Goal: Transaction & Acquisition: Download file/media

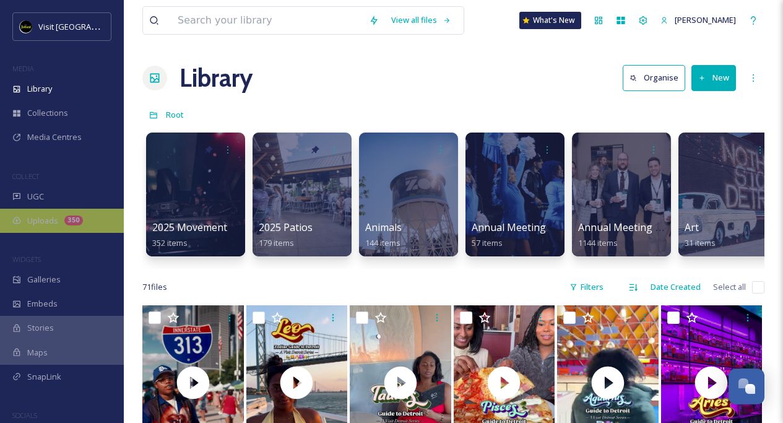
click at [62, 229] on div "Uploads 350" at bounding box center [62, 221] width 124 height 24
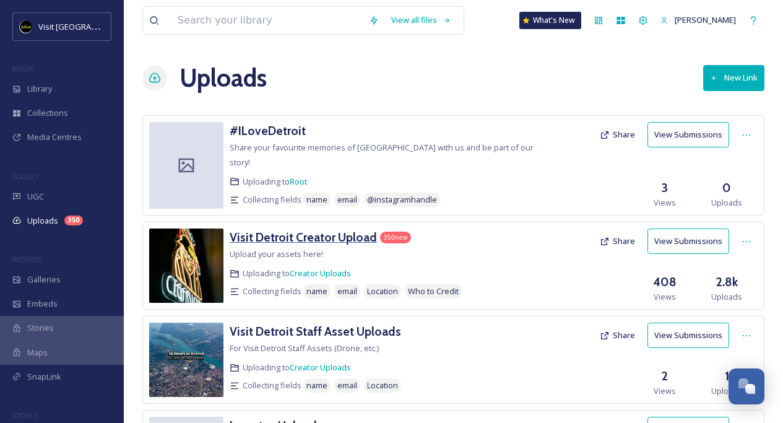
click at [288, 230] on h3 "Visit Detroit Creator Upload" at bounding box center [303, 237] width 147 height 15
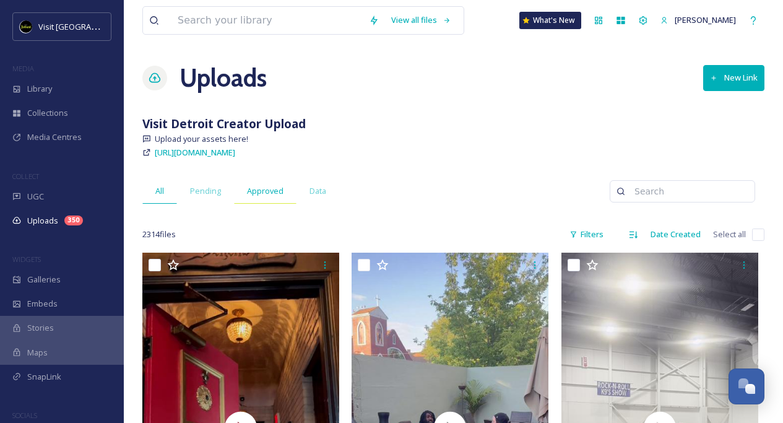
click at [264, 197] on div "Approved" at bounding box center [265, 190] width 63 height 25
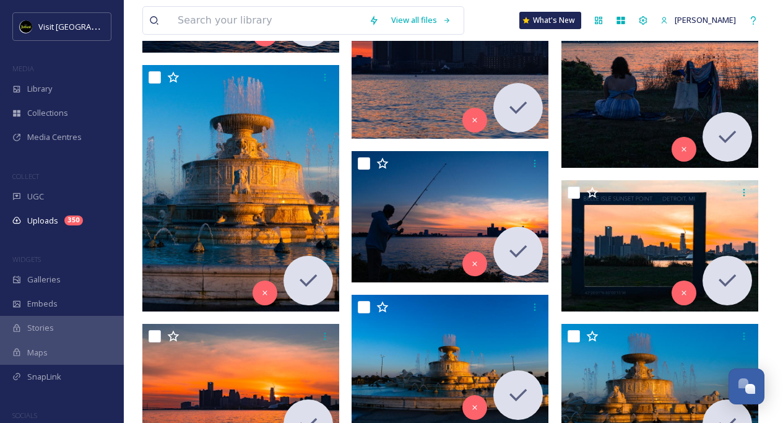
scroll to position [1009, 0]
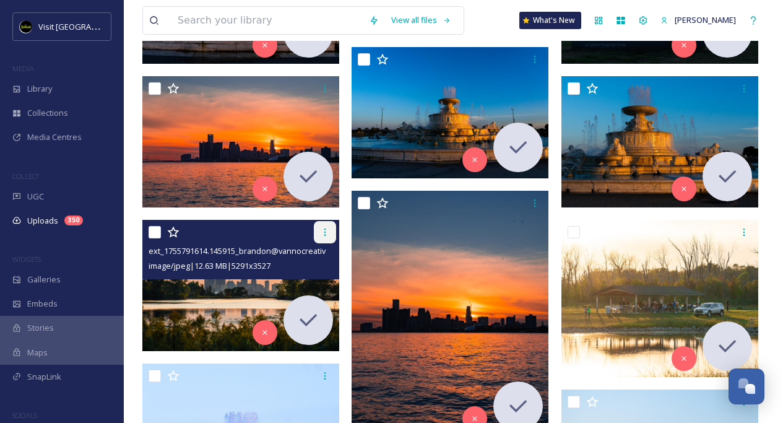
click at [322, 228] on icon at bounding box center [325, 232] width 10 height 10
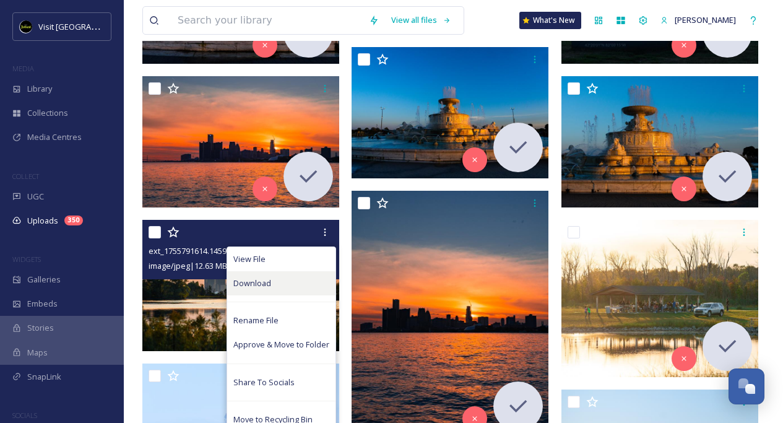
click at [290, 282] on div "Download" at bounding box center [281, 283] width 108 height 24
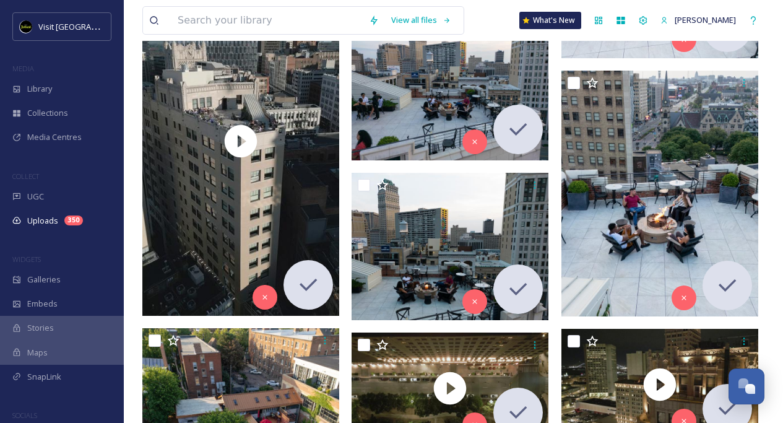
scroll to position [22203, 0]
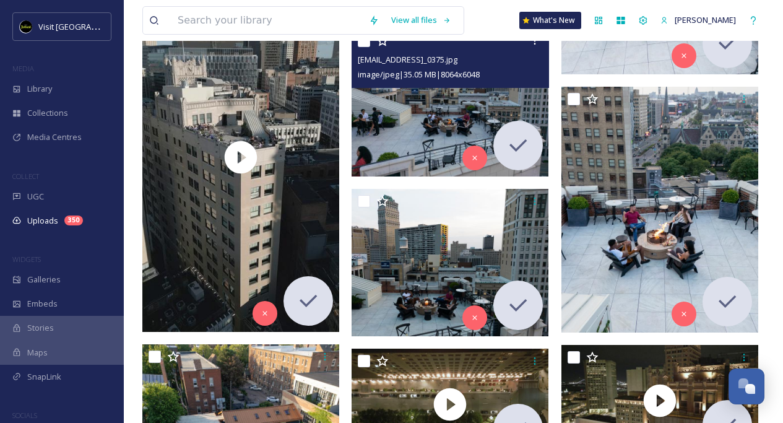
click at [419, 105] on img at bounding box center [450, 102] width 197 height 148
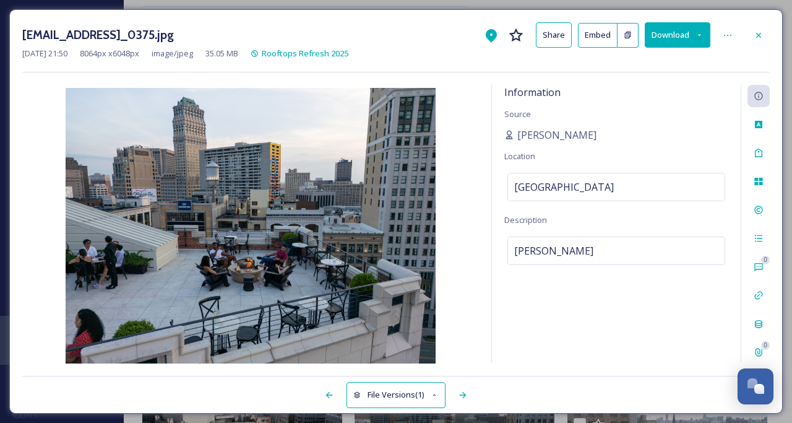
click at [701, 25] on button "Download" at bounding box center [678, 34] width 66 height 25
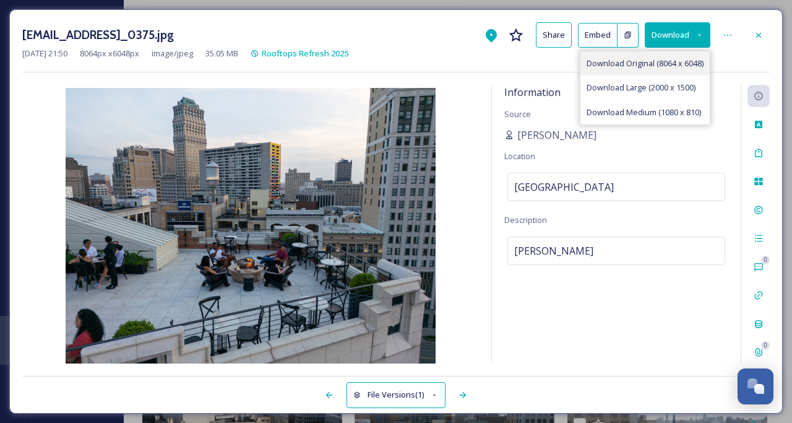
click at [673, 56] on div "Download Original (8064 x 6048)" at bounding box center [645, 63] width 129 height 24
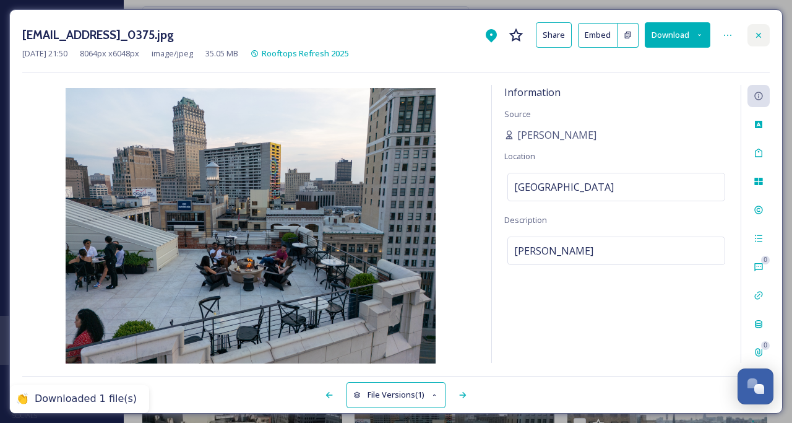
click at [758, 29] on div at bounding box center [759, 35] width 22 height 22
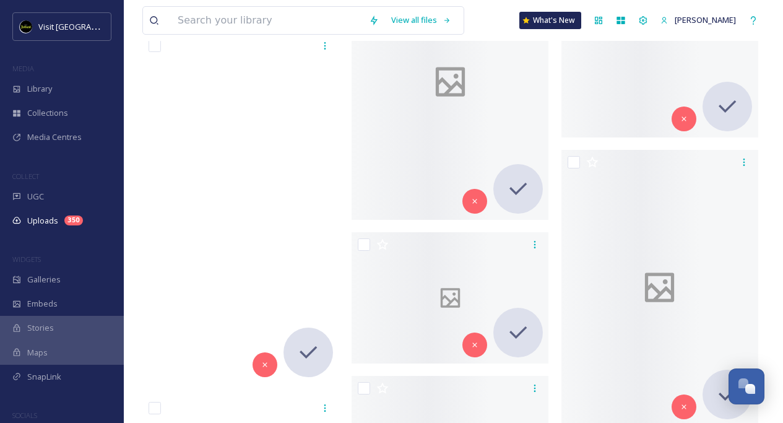
scroll to position [75391, 0]
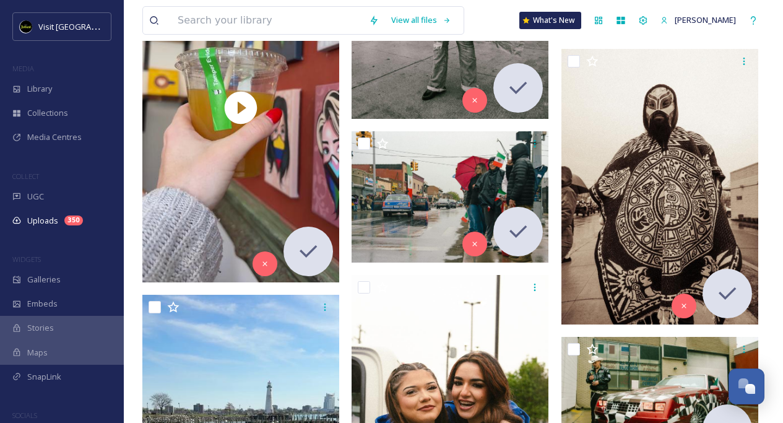
click at [49, 74] on div "MEDIA" at bounding box center [62, 69] width 124 height 16
click at [51, 83] on span "Library" at bounding box center [39, 89] width 25 height 12
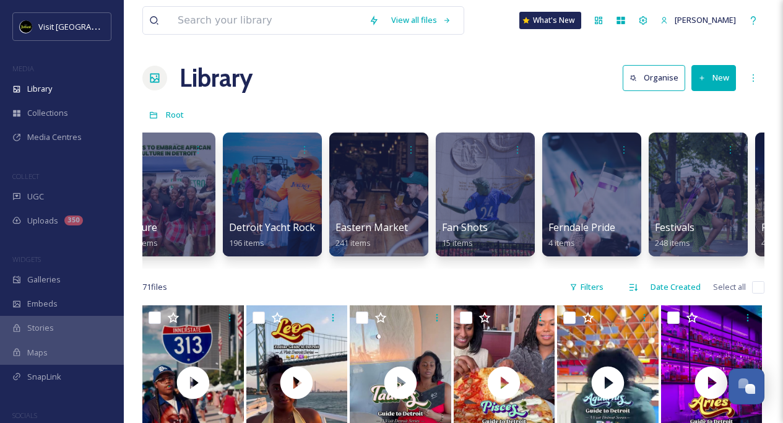
scroll to position [0, 1336]
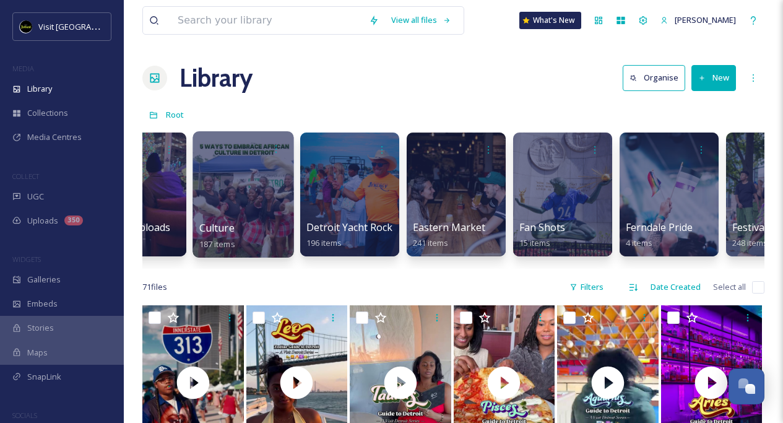
click at [251, 214] on div at bounding box center [242, 194] width 101 height 126
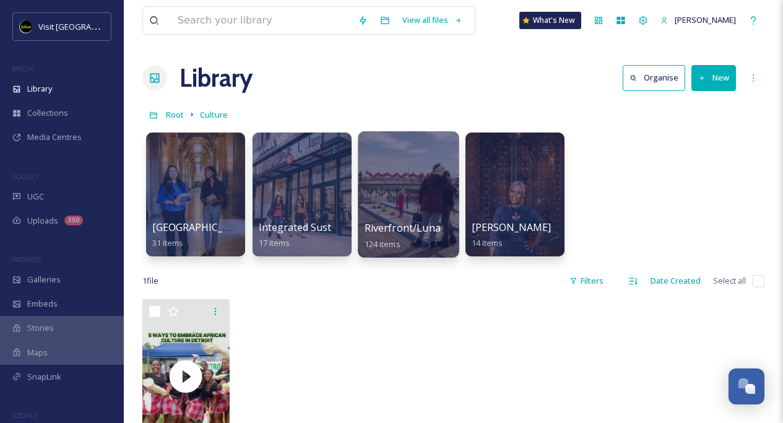
click at [410, 216] on div at bounding box center [408, 194] width 101 height 126
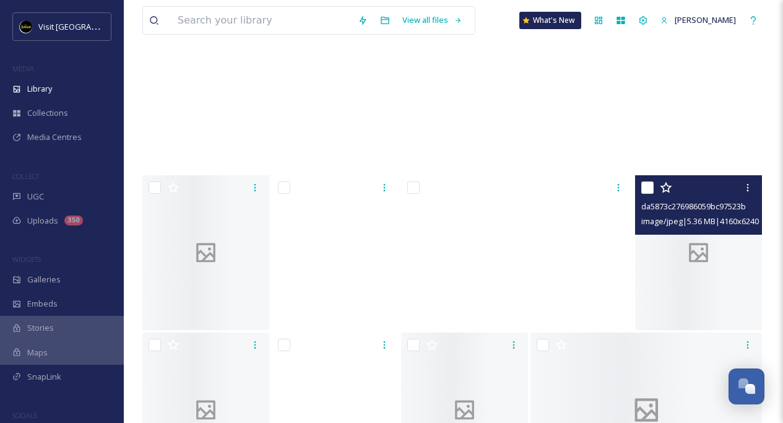
scroll to position [5420, 0]
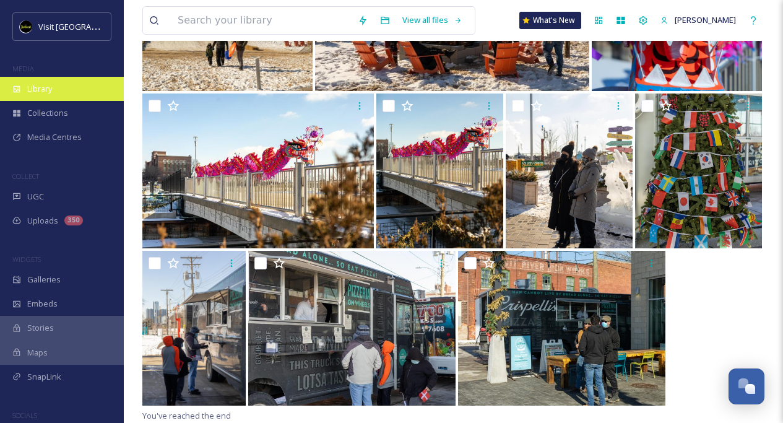
click at [48, 92] on span "Library" at bounding box center [39, 89] width 25 height 12
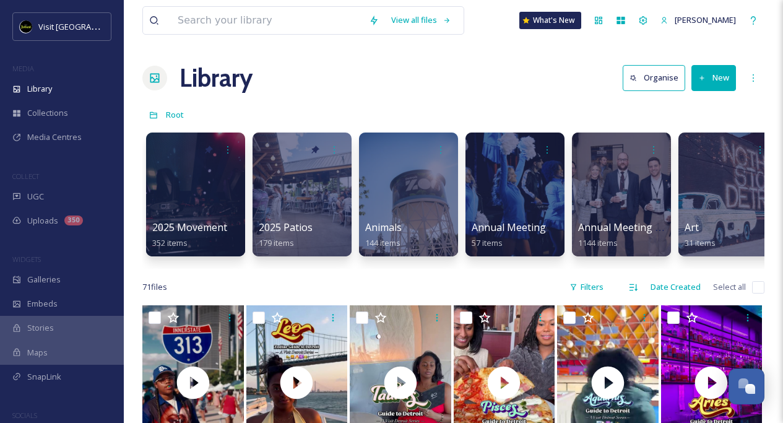
scroll to position [0, 1181]
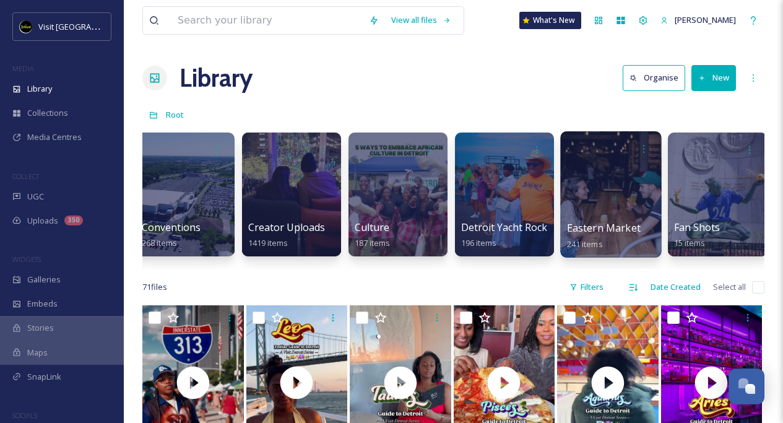
click at [595, 202] on div at bounding box center [610, 194] width 101 height 126
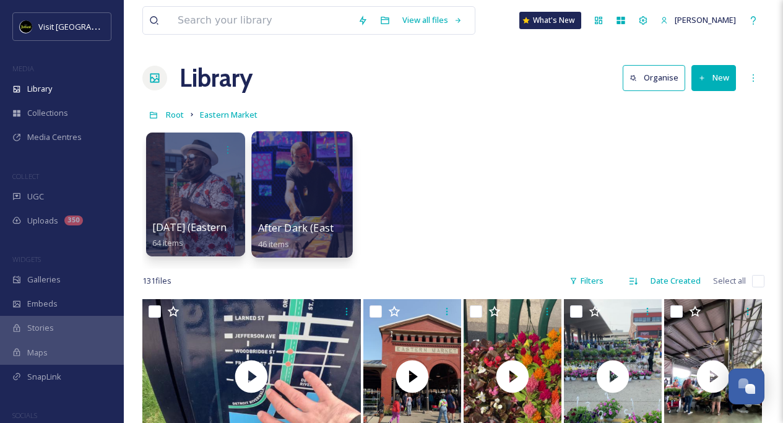
click at [282, 189] on div at bounding box center [301, 194] width 101 height 126
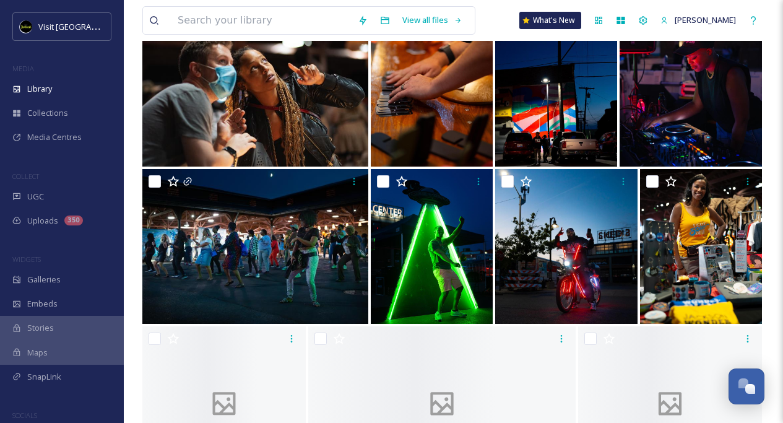
scroll to position [2188, 0]
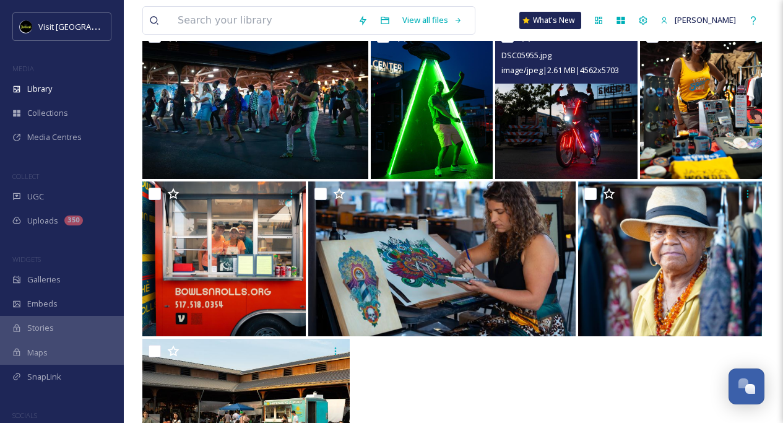
click at [554, 140] on img at bounding box center [566, 101] width 142 height 155
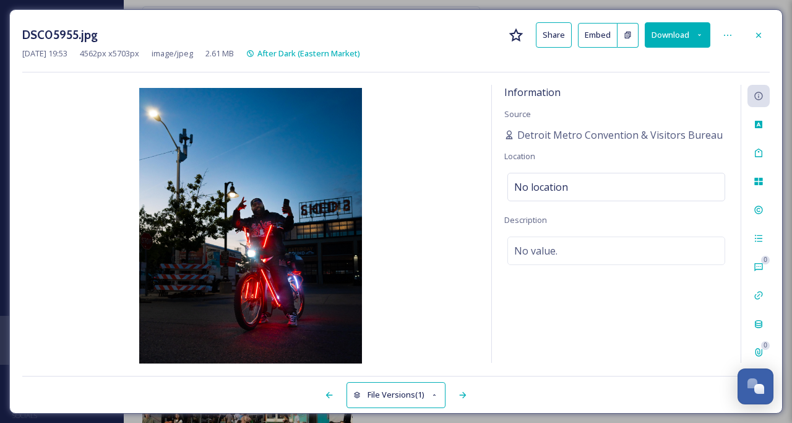
click at [672, 26] on button "Download" at bounding box center [678, 34] width 66 height 25
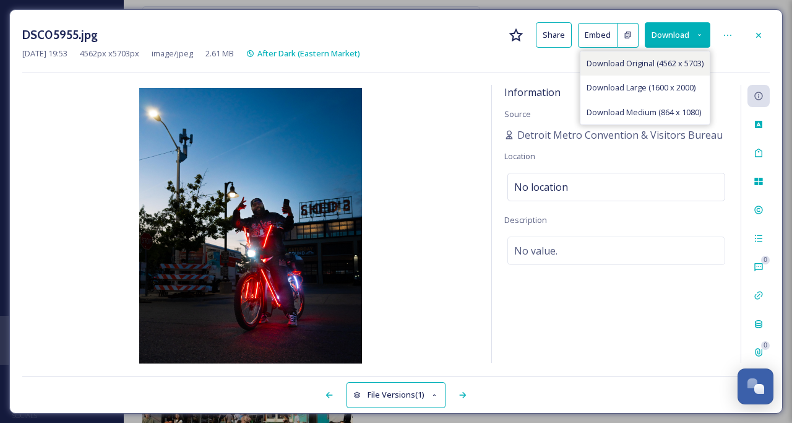
click at [641, 69] on div "Download Original (4562 x 5703)" at bounding box center [645, 63] width 129 height 24
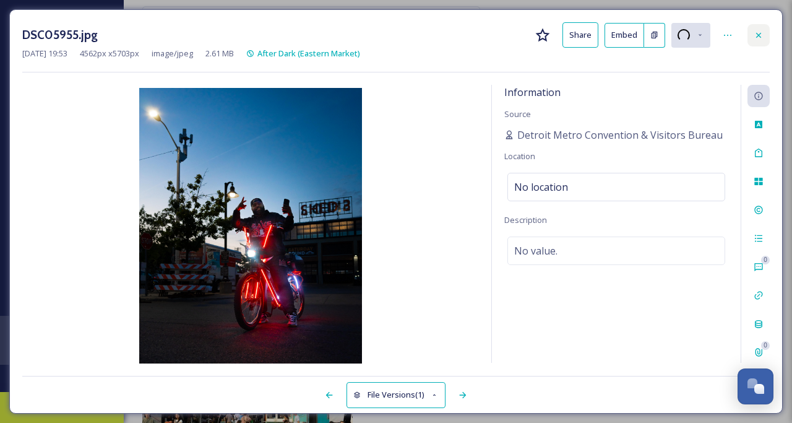
click at [764, 38] on div at bounding box center [759, 35] width 22 height 22
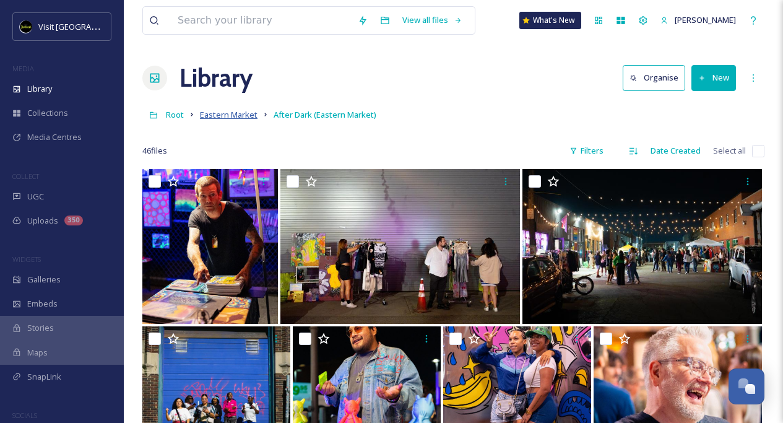
click at [220, 113] on span "Eastern Market" at bounding box center [229, 114] width 58 height 11
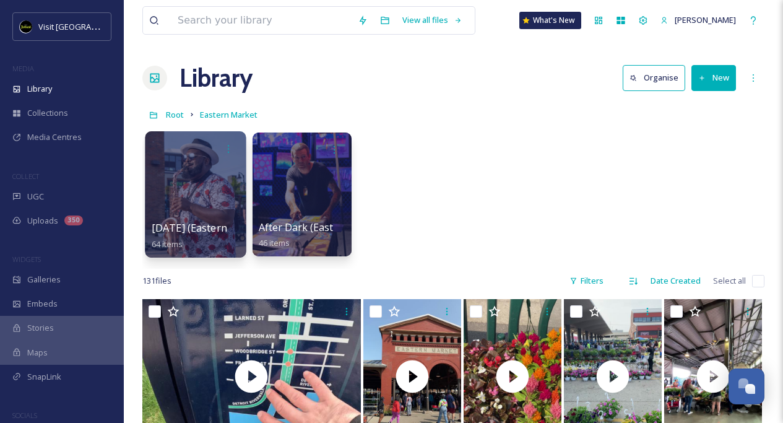
click at [191, 184] on div at bounding box center [195, 194] width 101 height 126
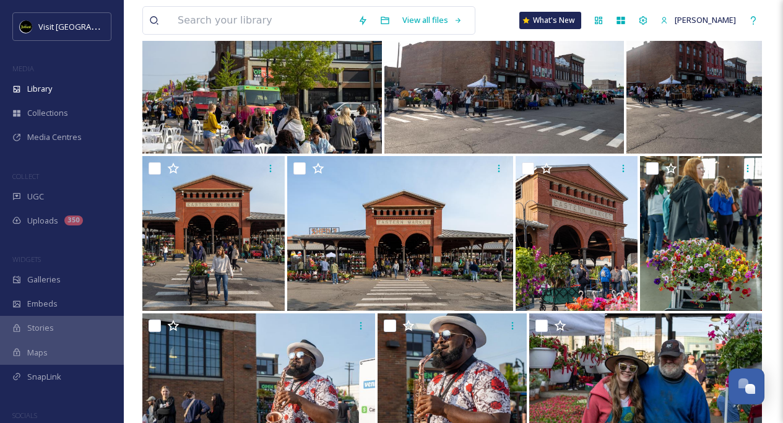
scroll to position [1490, 0]
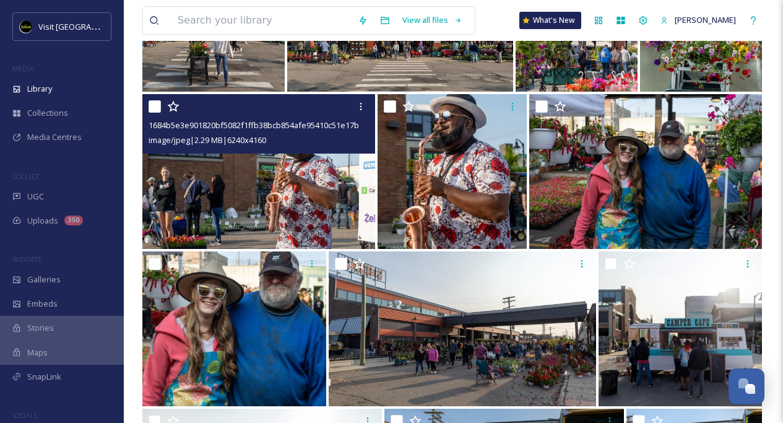
click at [214, 191] on img at bounding box center [258, 171] width 233 height 155
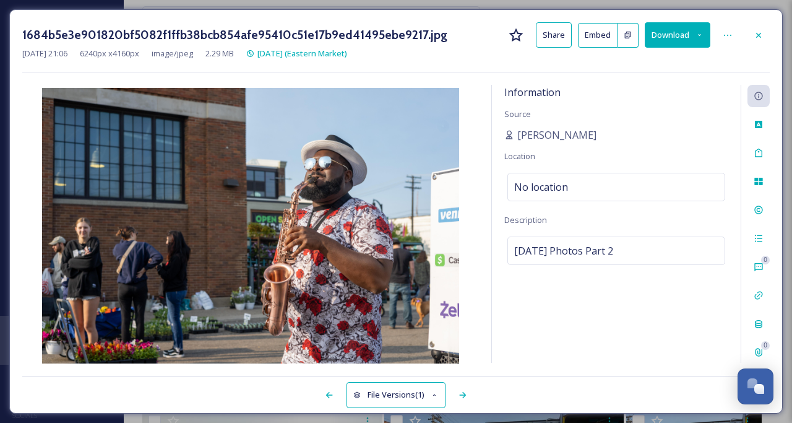
click at [679, 34] on button "Download" at bounding box center [678, 34] width 66 height 25
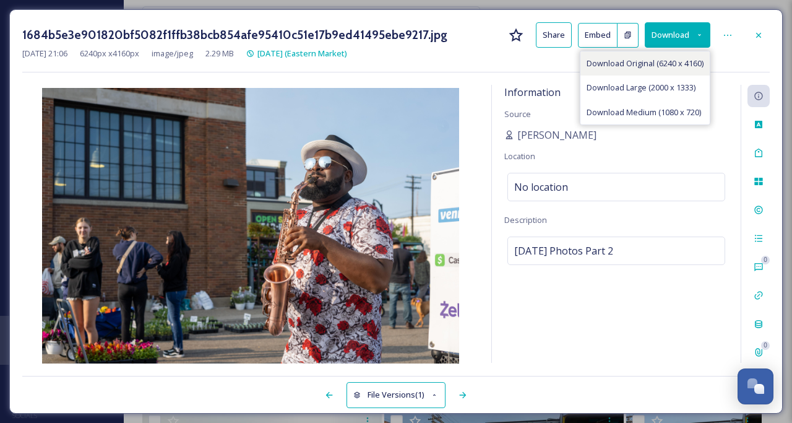
click at [669, 67] on span "Download Original (6240 x 4160)" at bounding box center [645, 64] width 117 height 12
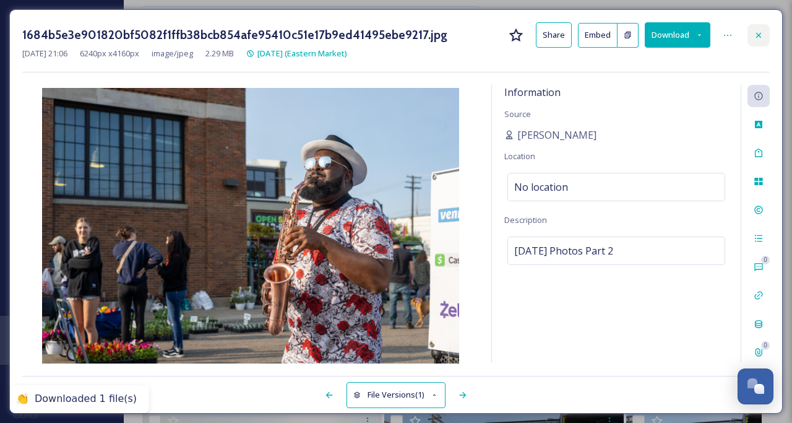
click at [760, 33] on icon at bounding box center [759, 35] width 10 height 10
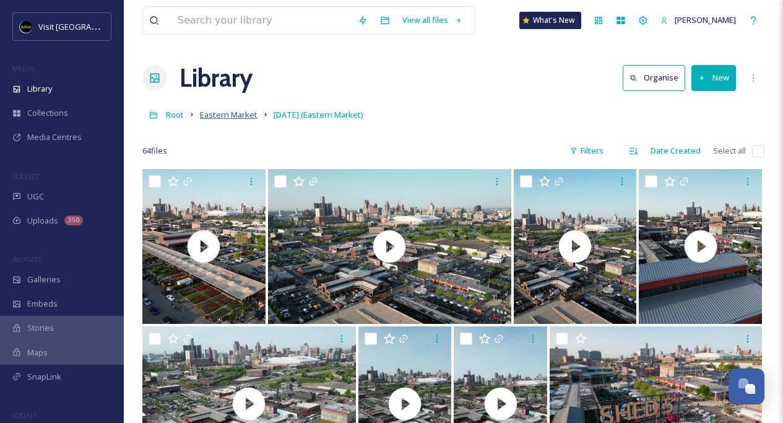
click at [221, 118] on span "Eastern Market" at bounding box center [229, 114] width 58 height 11
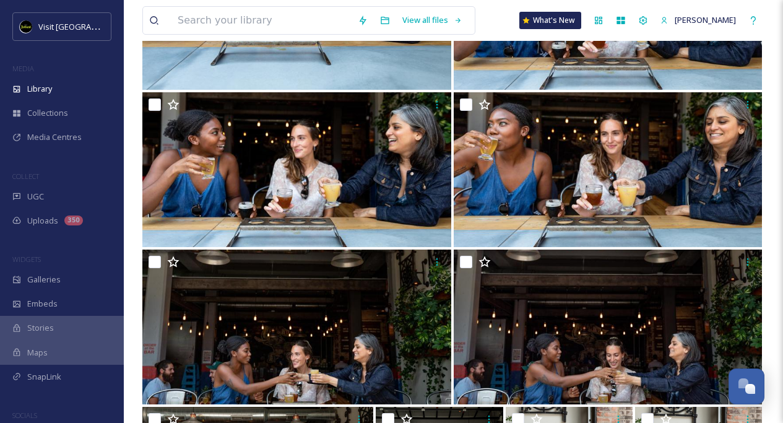
scroll to position [4415, 0]
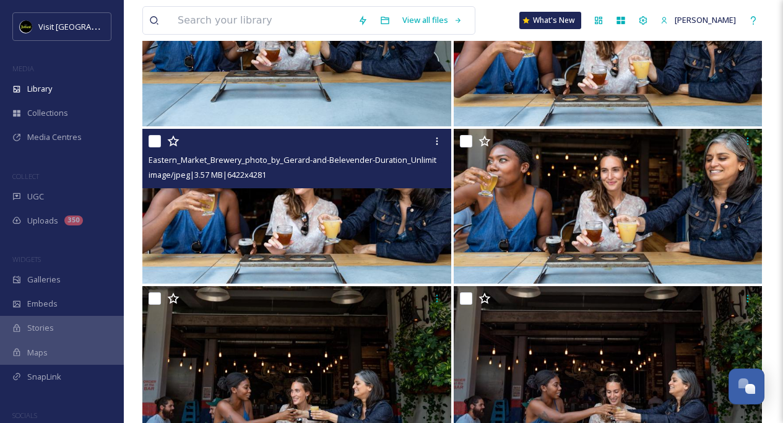
click at [374, 237] on img at bounding box center [296, 206] width 309 height 155
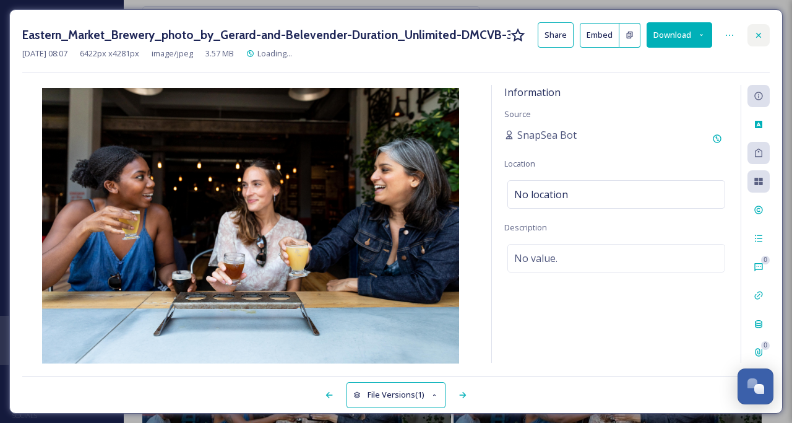
click at [758, 32] on icon at bounding box center [759, 35] width 10 height 10
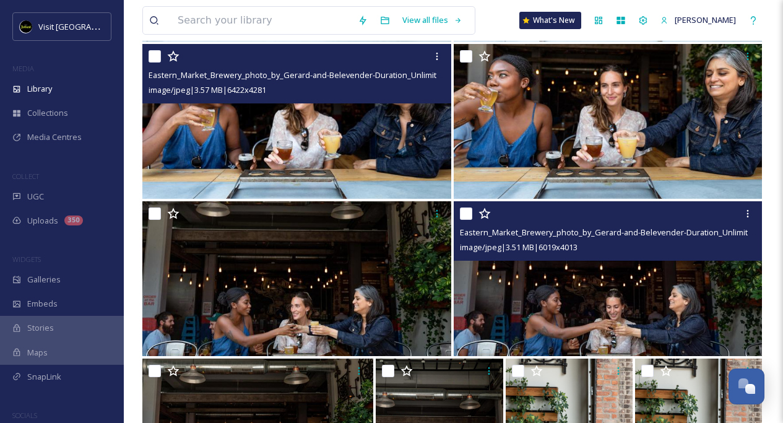
scroll to position [4603, 0]
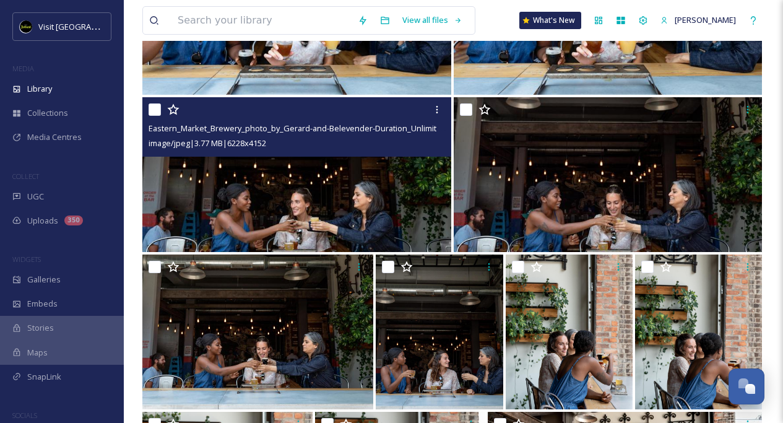
click at [360, 215] on img at bounding box center [296, 174] width 309 height 155
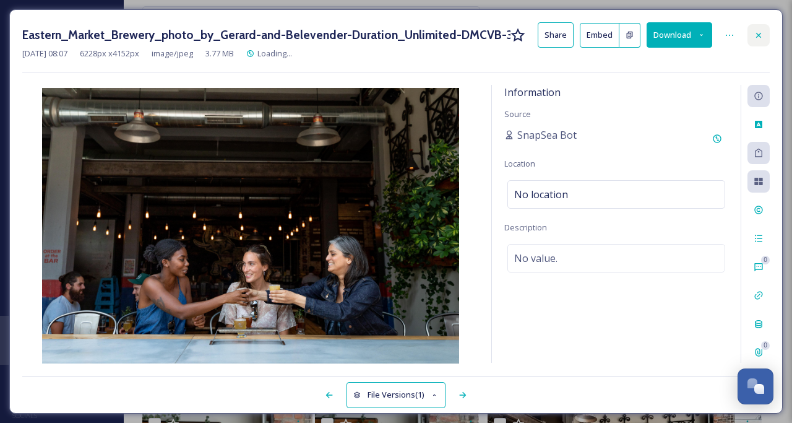
click at [759, 35] on icon at bounding box center [759, 35] width 10 height 10
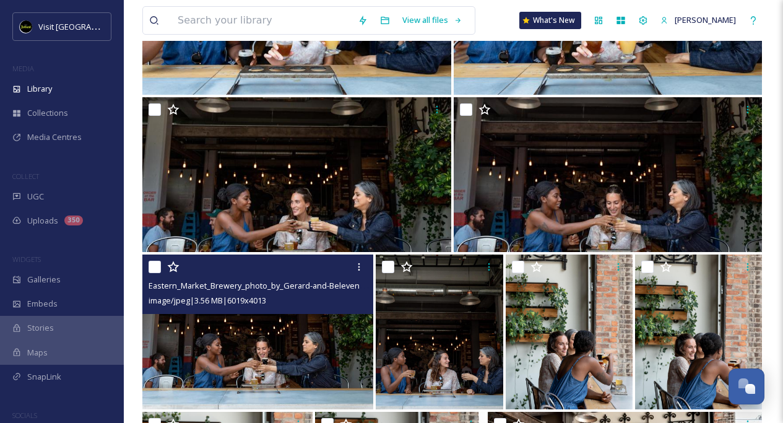
click at [307, 332] on img at bounding box center [257, 331] width 231 height 155
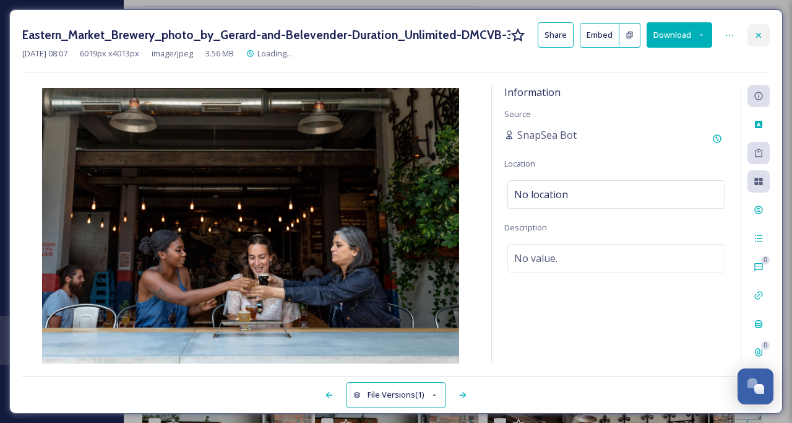
click at [760, 35] on icon at bounding box center [759, 35] width 10 height 10
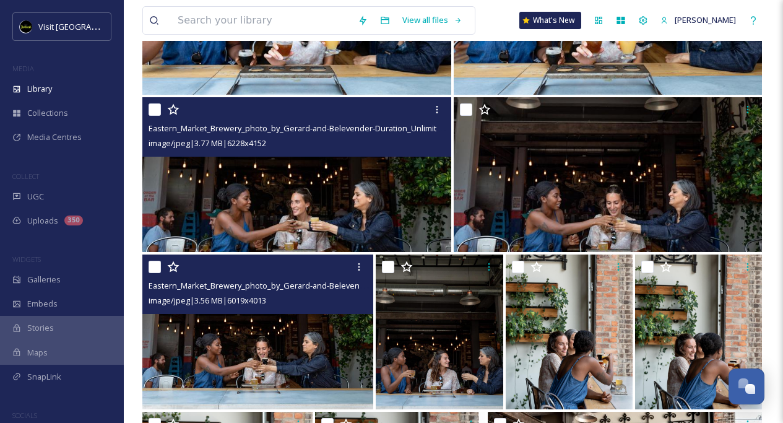
click at [342, 181] on img at bounding box center [296, 174] width 309 height 155
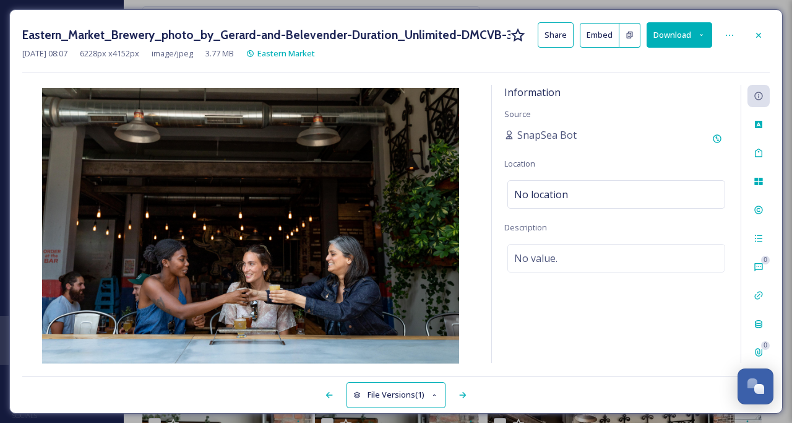
click at [681, 33] on button "Download" at bounding box center [680, 34] width 66 height 25
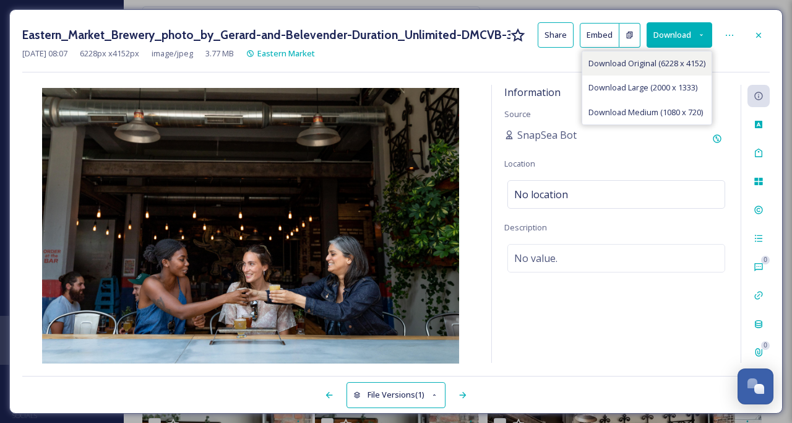
click at [672, 67] on span "Download Original (6228 x 4152)" at bounding box center [647, 64] width 117 height 12
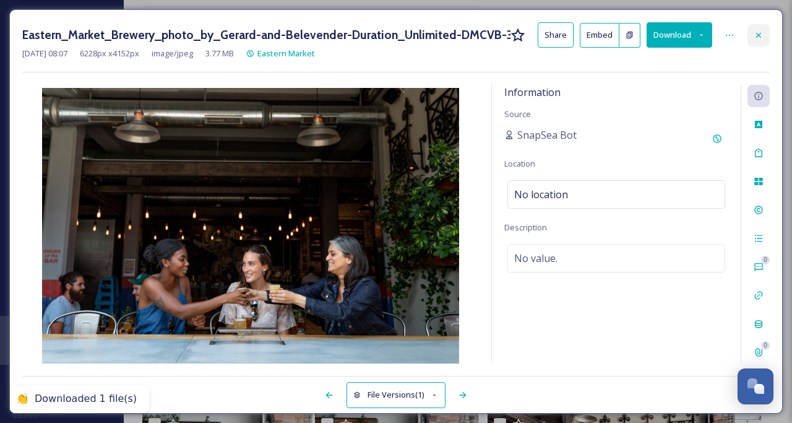
click at [758, 33] on icon at bounding box center [758, 34] width 5 height 5
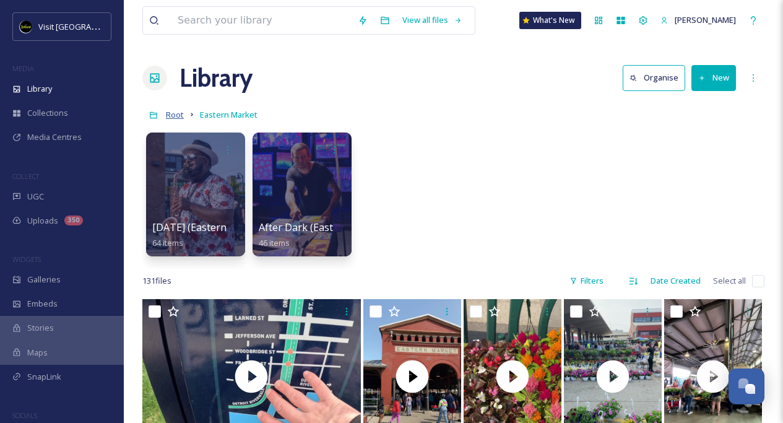
click at [179, 112] on span "Root" at bounding box center [175, 114] width 18 height 11
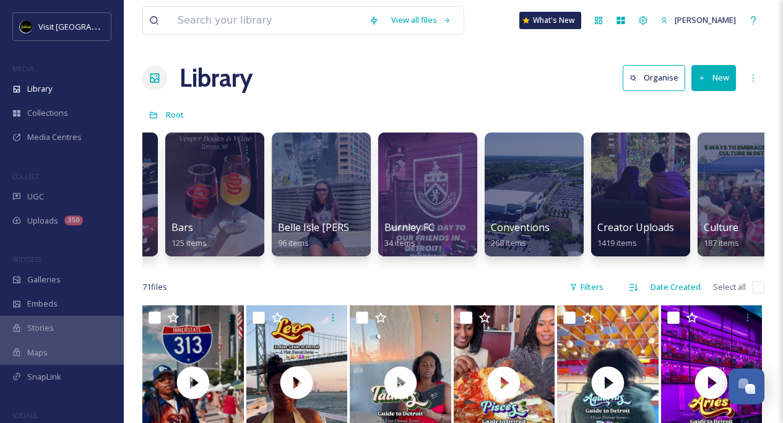
scroll to position [0, 1743]
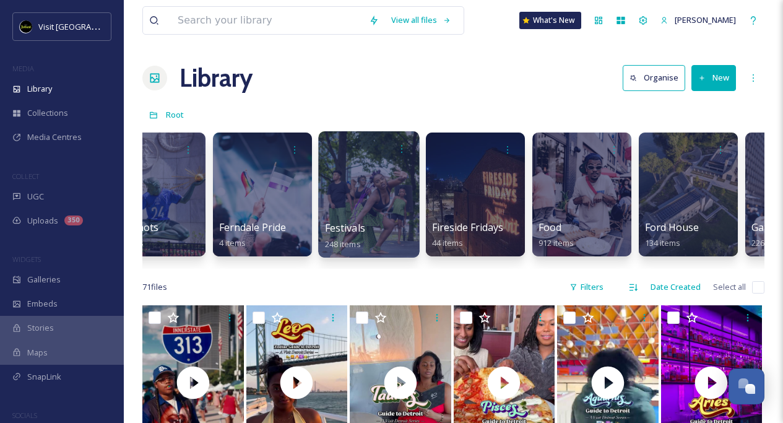
click at [371, 186] on div at bounding box center [368, 194] width 101 height 126
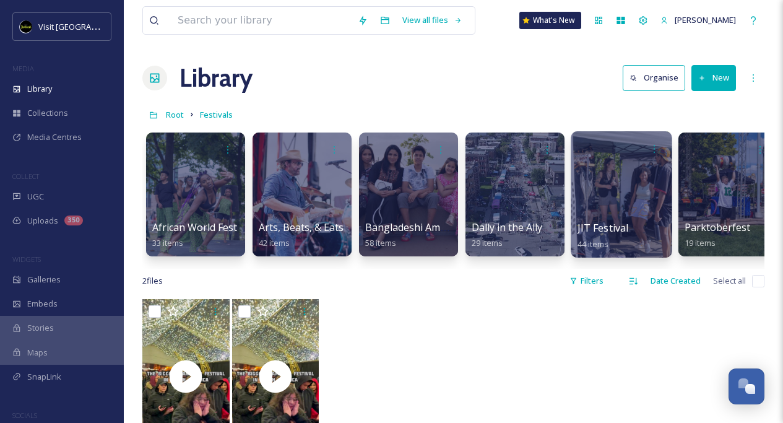
click at [626, 207] on div at bounding box center [621, 194] width 101 height 126
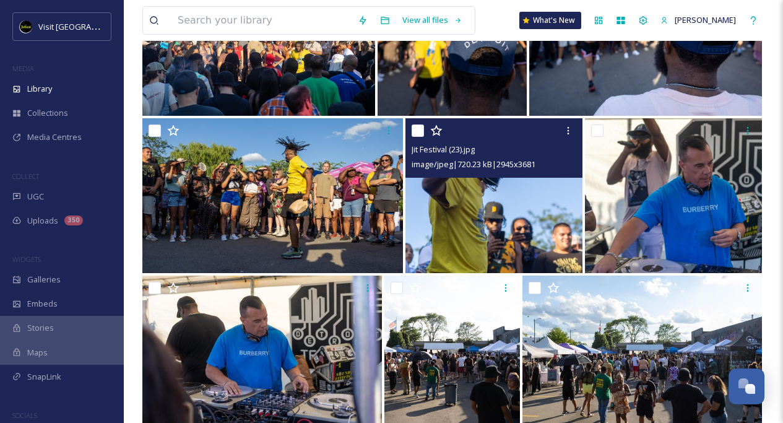
scroll to position [124, 0]
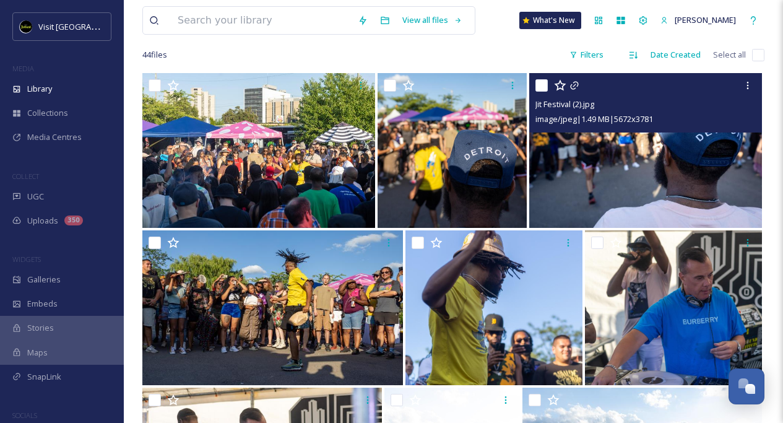
click at [634, 159] on img at bounding box center [645, 150] width 233 height 155
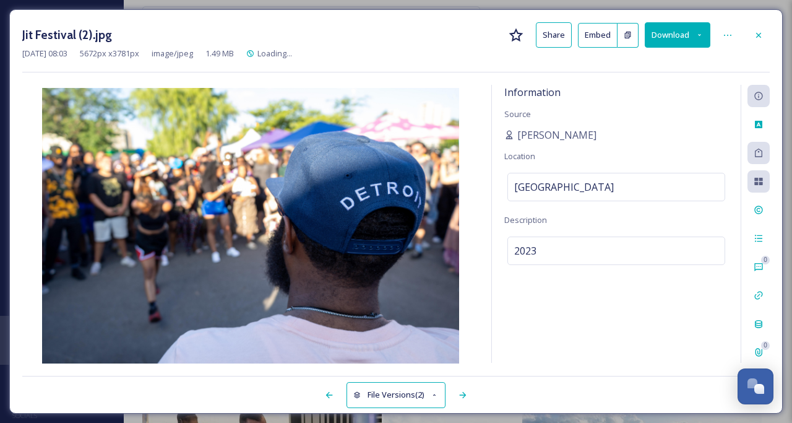
click at [673, 31] on button "Download" at bounding box center [678, 34] width 66 height 25
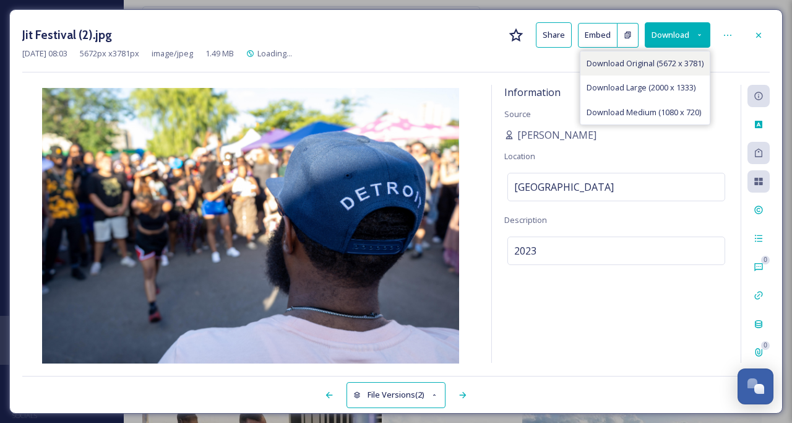
click at [662, 62] on span "Download Original (5672 x 3781)" at bounding box center [645, 64] width 117 height 12
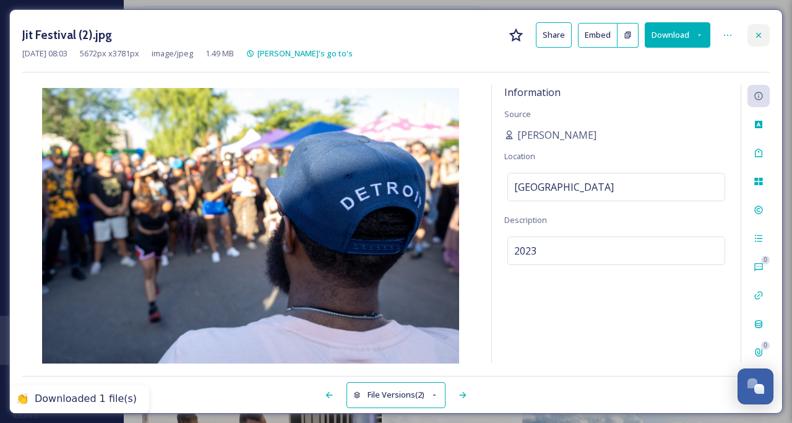
click at [759, 35] on icon at bounding box center [759, 35] width 10 height 10
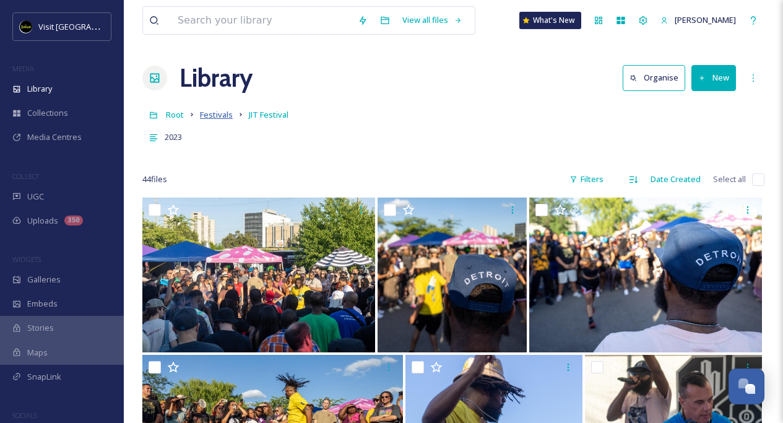
click at [215, 114] on span "Festivals" at bounding box center [216, 114] width 33 height 11
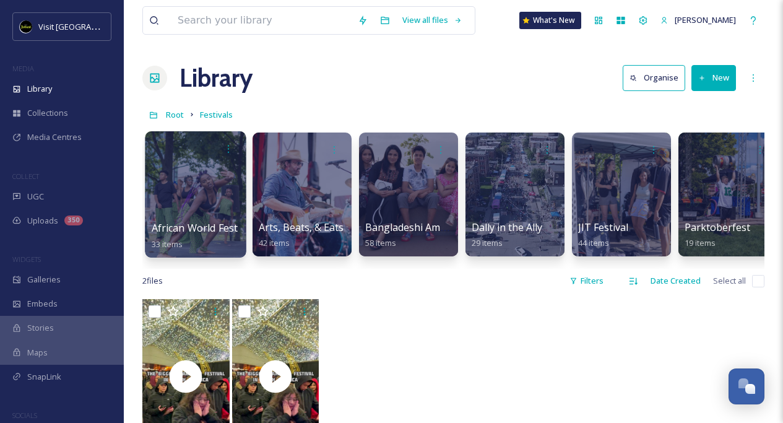
click at [189, 193] on div at bounding box center [195, 194] width 101 height 126
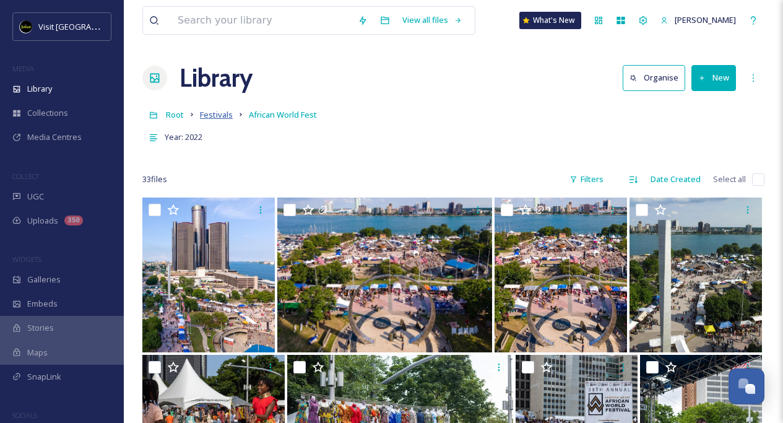
click at [204, 116] on span "Festivals" at bounding box center [216, 114] width 33 height 11
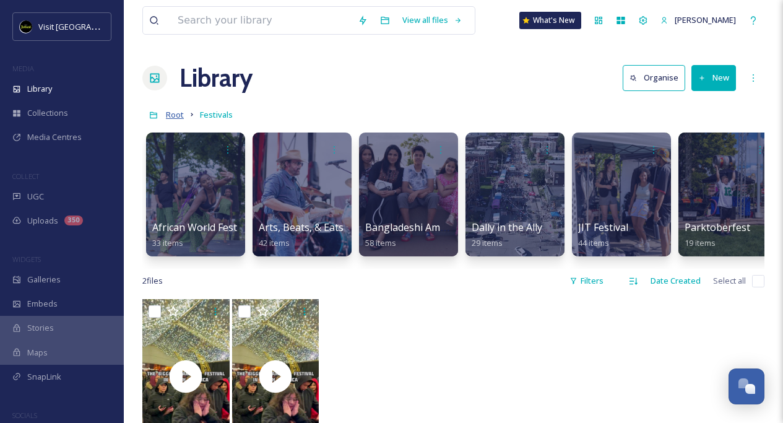
click at [171, 114] on span "Root" at bounding box center [175, 114] width 18 height 11
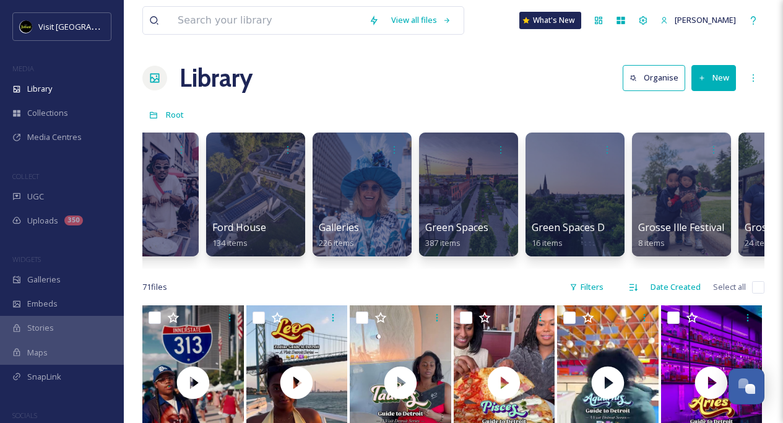
scroll to position [0, 2182]
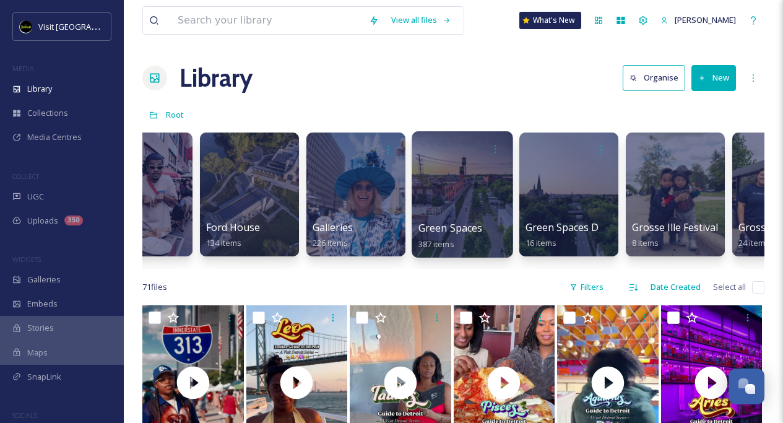
click at [438, 165] on div at bounding box center [462, 194] width 101 height 126
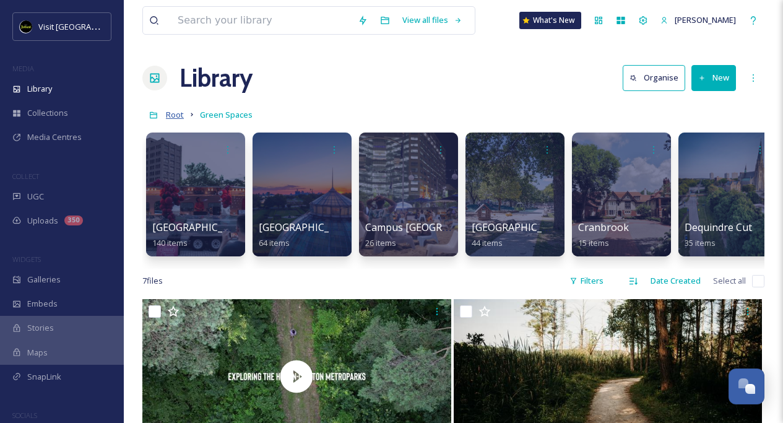
click at [179, 117] on span "Root" at bounding box center [175, 114] width 18 height 11
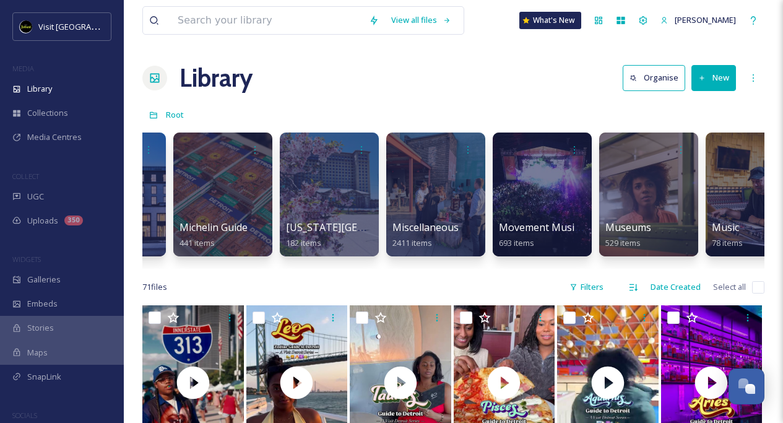
scroll to position [0, 3499]
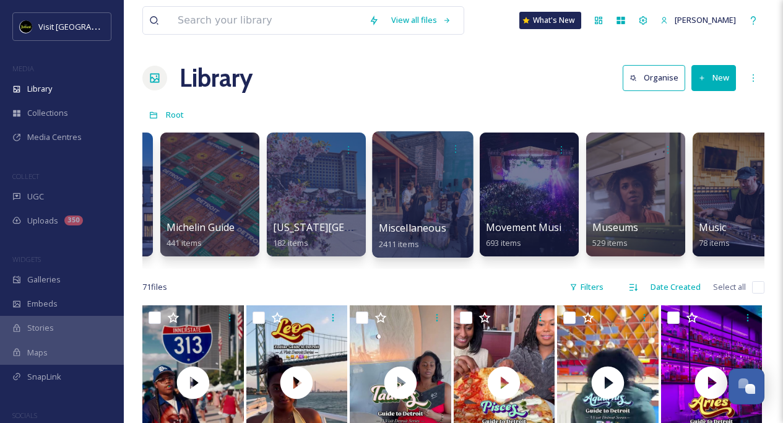
click at [417, 176] on div at bounding box center [422, 194] width 101 height 126
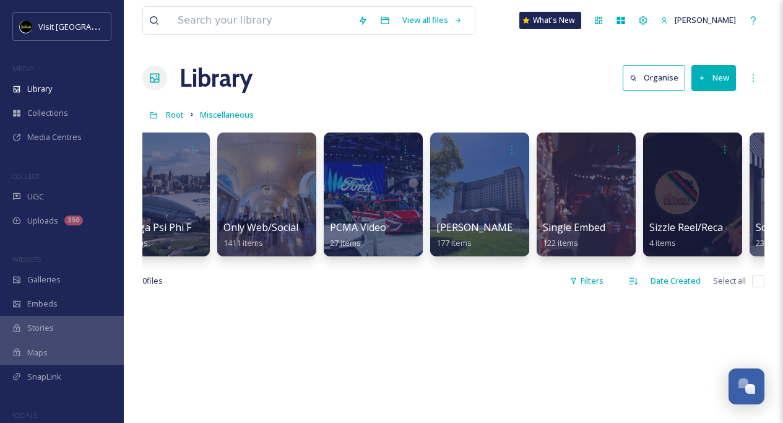
scroll to position [0, 897]
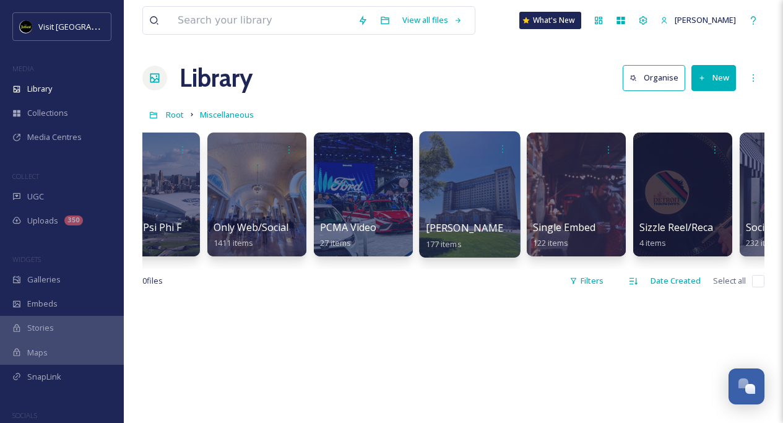
click at [482, 189] on div at bounding box center [469, 194] width 101 height 126
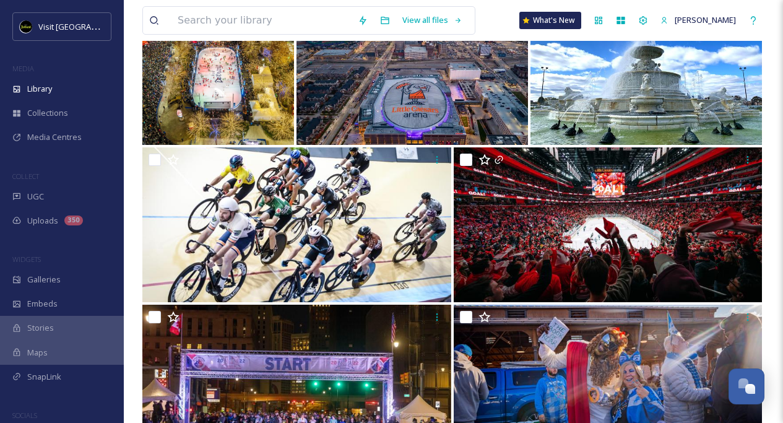
scroll to position [1375, 0]
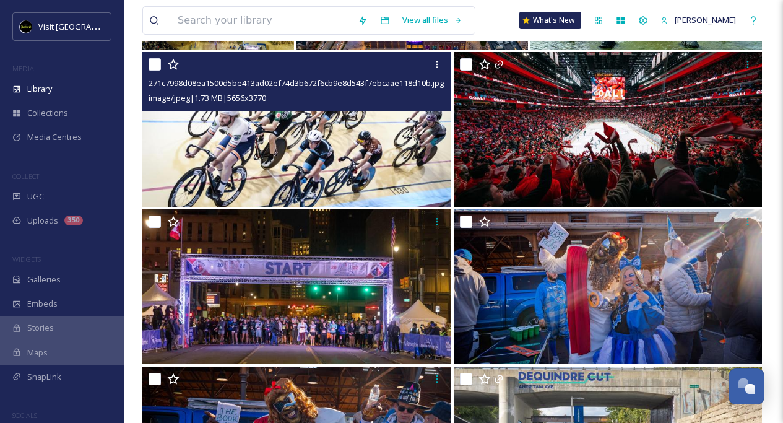
click at [362, 149] on img at bounding box center [296, 129] width 309 height 155
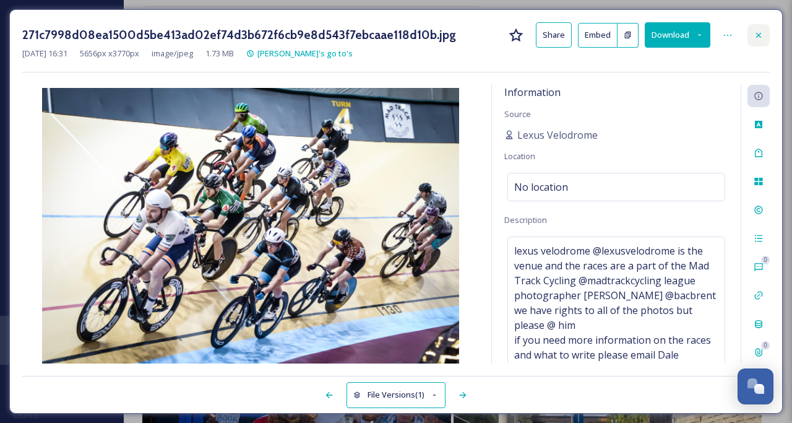
click at [761, 38] on icon at bounding box center [759, 35] width 10 height 10
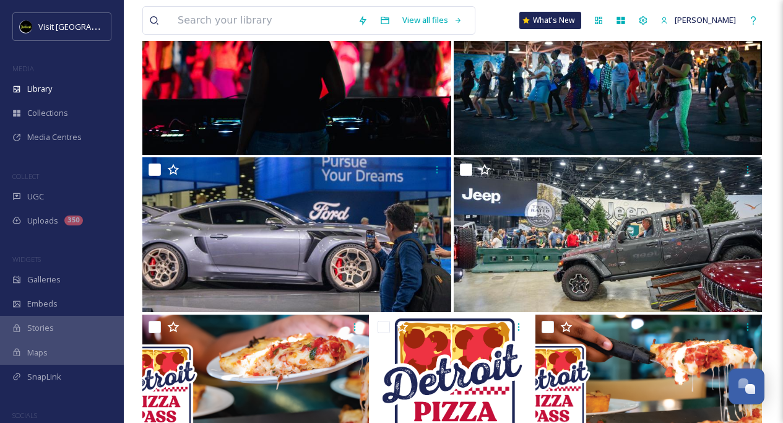
scroll to position [2210, 0]
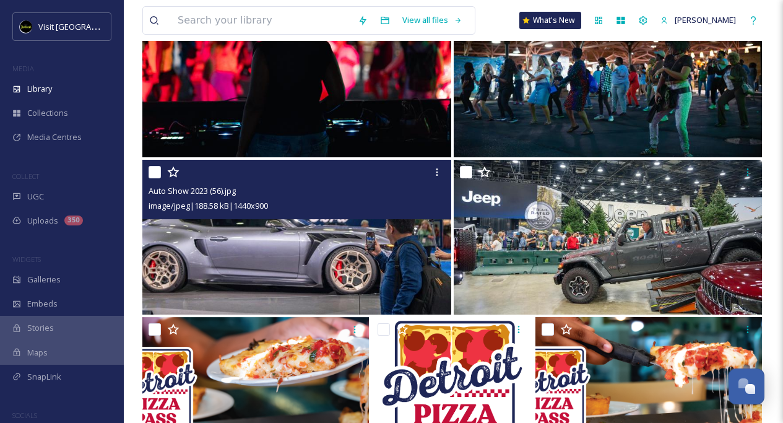
click at [395, 246] on img at bounding box center [296, 237] width 309 height 155
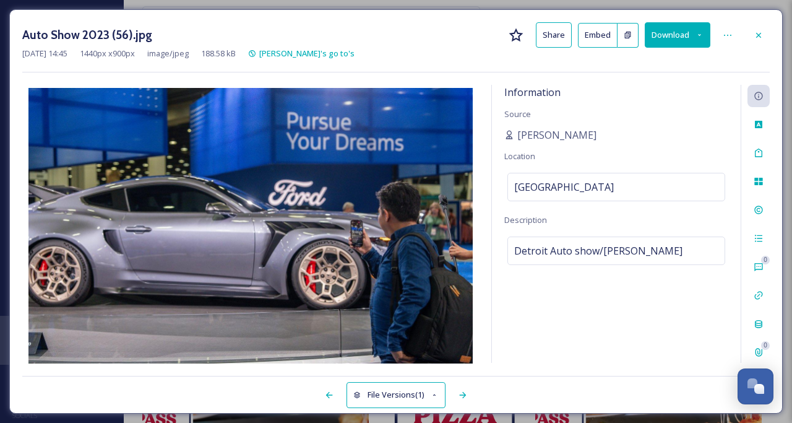
click at [680, 31] on button "Download" at bounding box center [678, 34] width 66 height 25
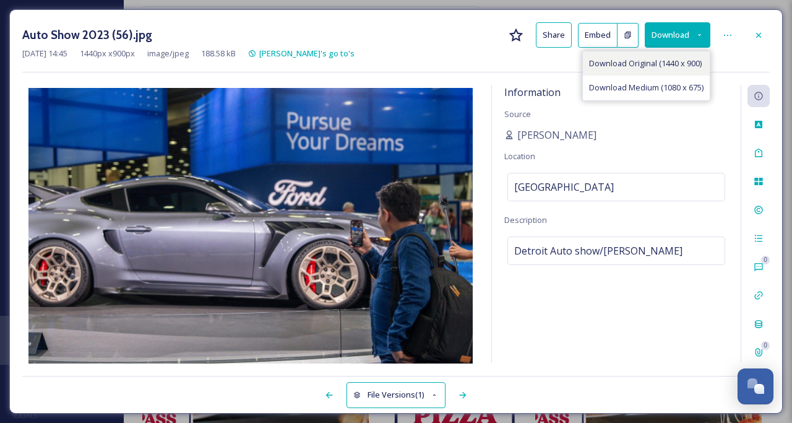
click at [677, 59] on span "Download Original (1440 x 900)" at bounding box center [645, 64] width 113 height 12
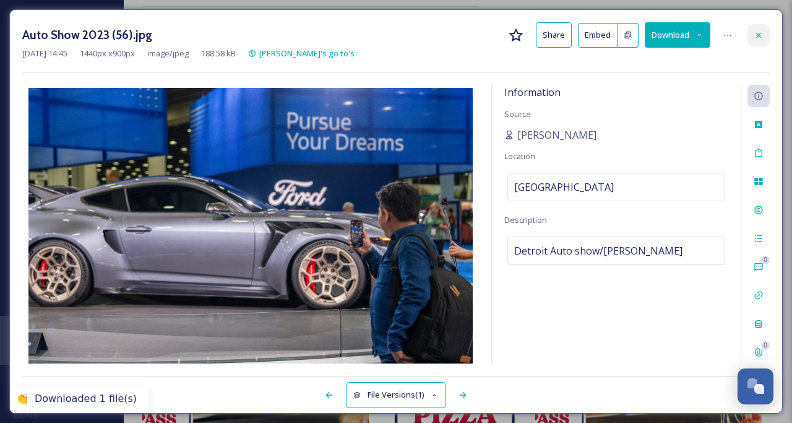
click at [762, 33] on icon at bounding box center [759, 35] width 10 height 10
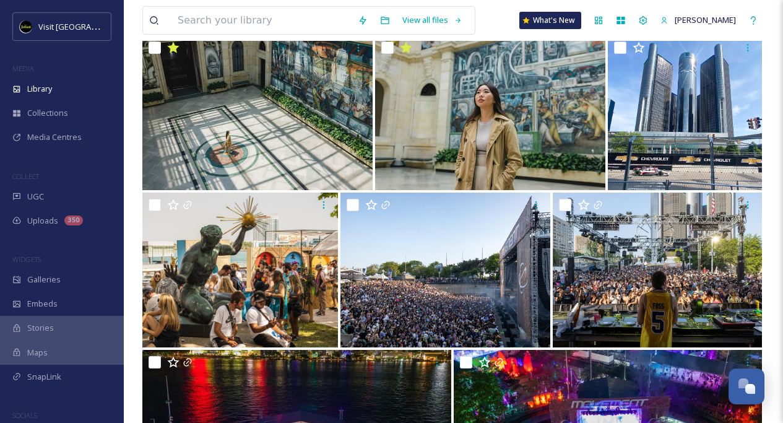
scroll to position [3868, 0]
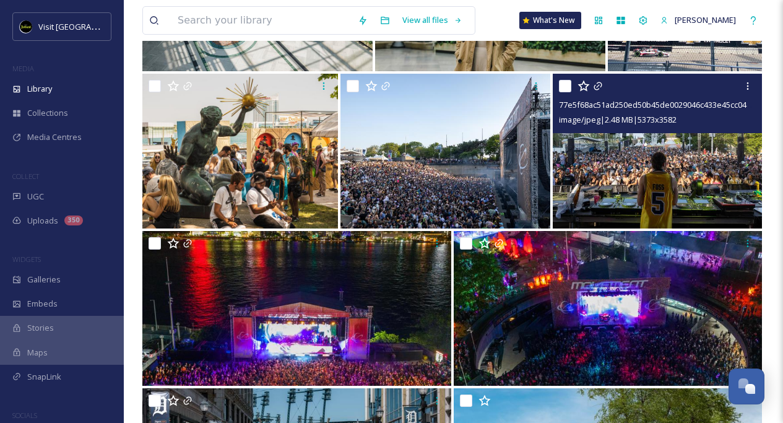
click at [719, 172] on img at bounding box center [658, 151] width 210 height 155
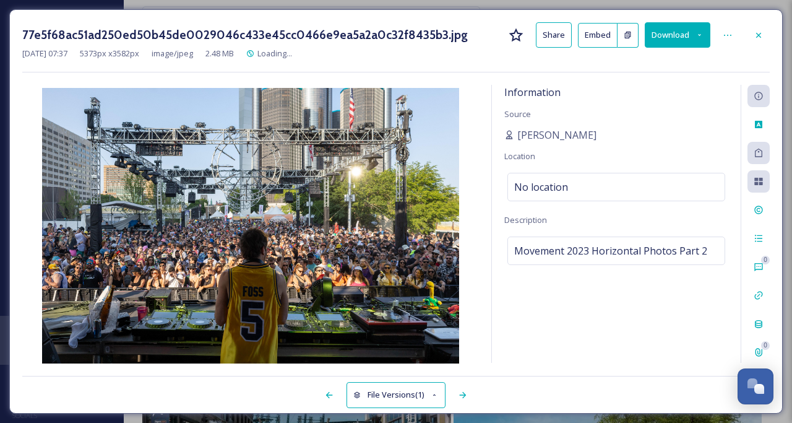
click at [678, 28] on button "Download" at bounding box center [678, 34] width 66 height 25
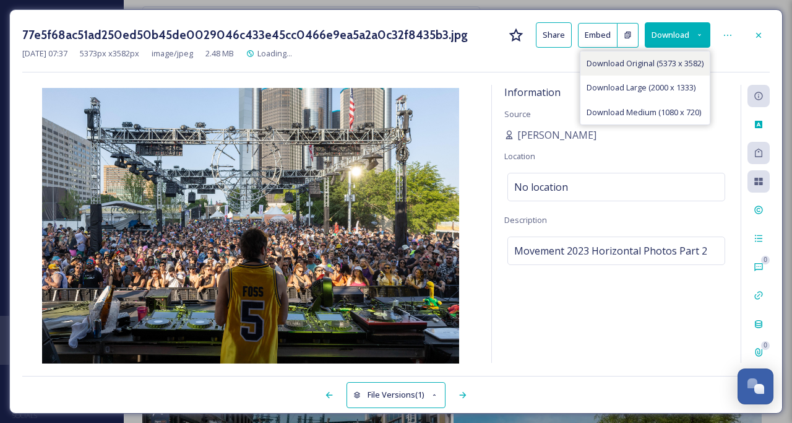
click at [670, 65] on span "Download Original (5373 x 3582)" at bounding box center [645, 64] width 117 height 12
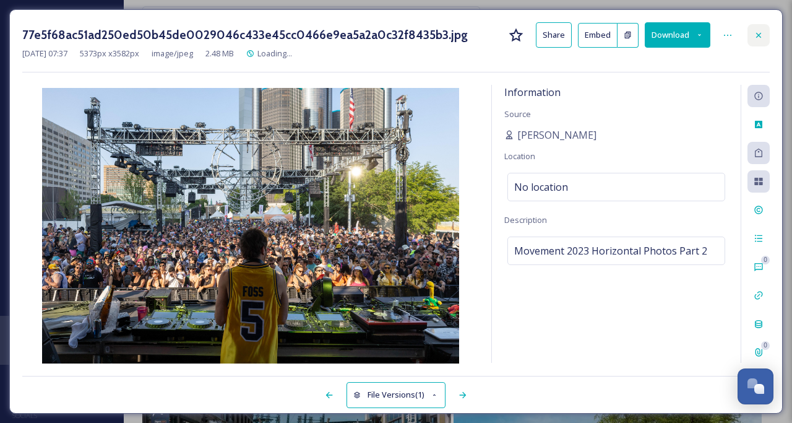
click at [753, 36] on div at bounding box center [759, 35] width 22 height 22
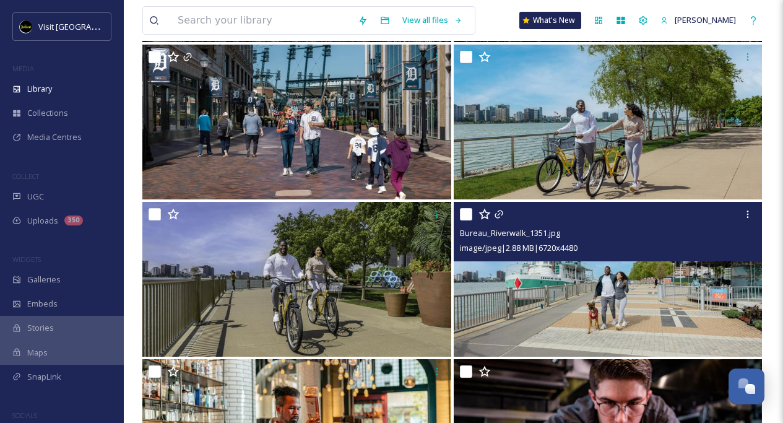
scroll to position [4109, 0]
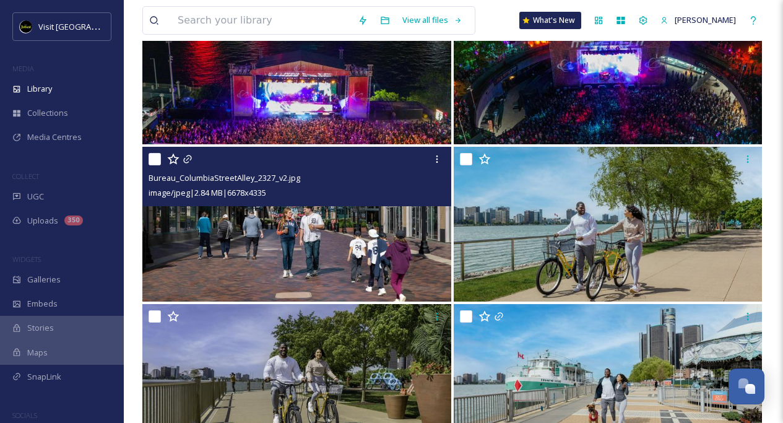
click at [354, 244] on img at bounding box center [296, 224] width 309 height 155
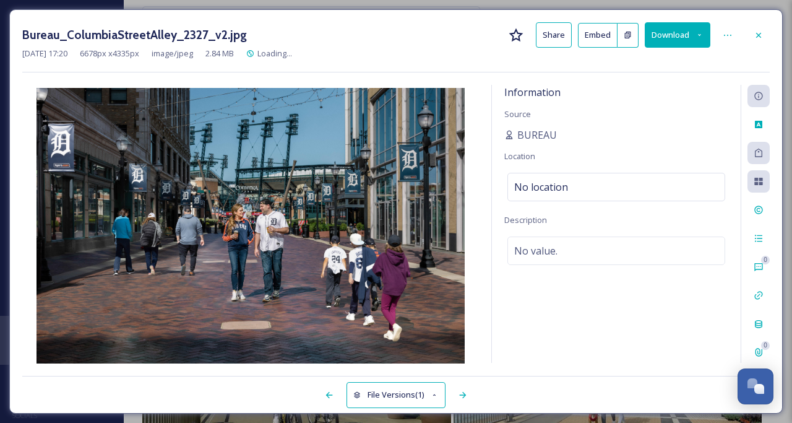
click at [691, 36] on button "Download" at bounding box center [678, 34] width 66 height 25
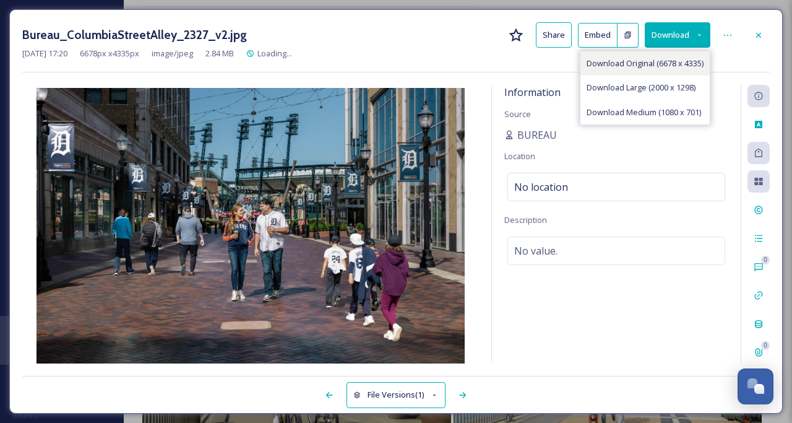
click at [661, 61] on span "Download Original (6678 x 4335)" at bounding box center [645, 64] width 117 height 12
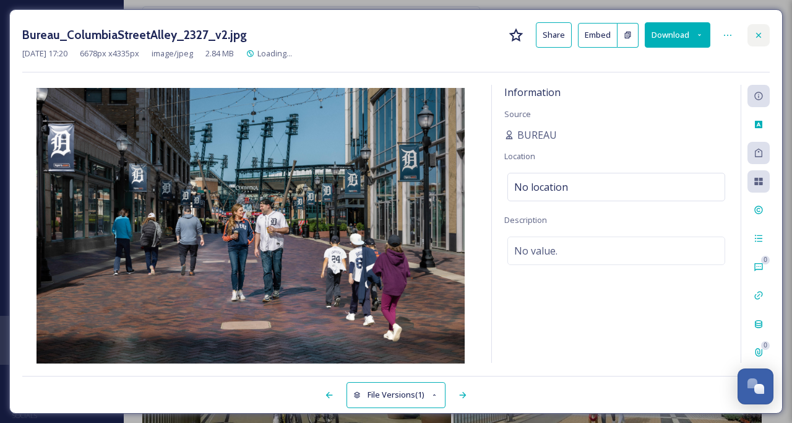
click at [761, 32] on icon at bounding box center [759, 35] width 10 height 10
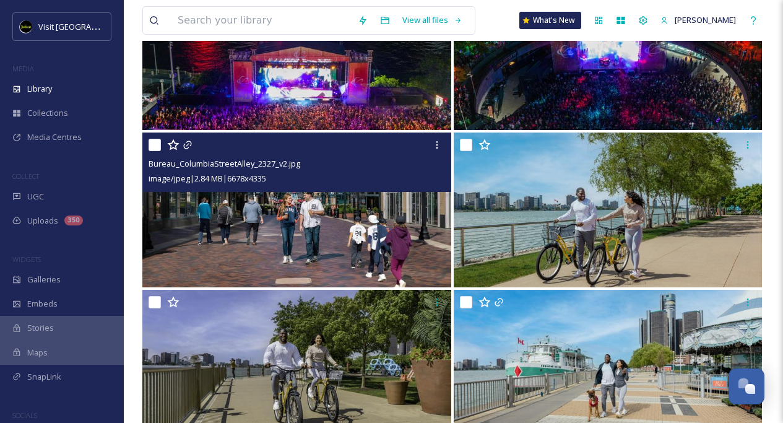
scroll to position [4261, 0]
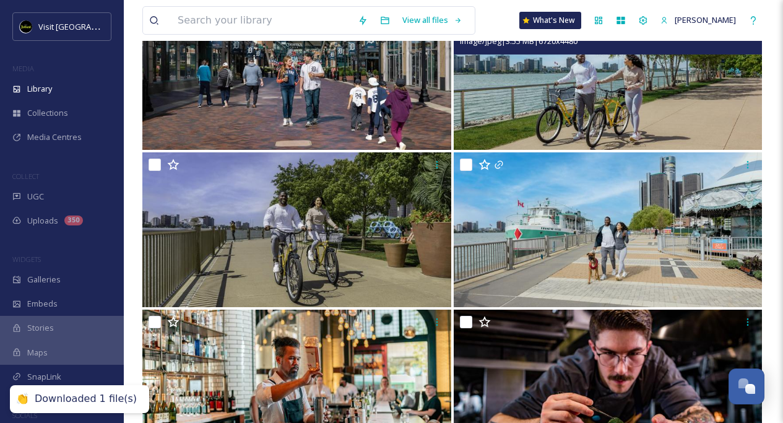
click at [572, 106] on img at bounding box center [608, 72] width 309 height 155
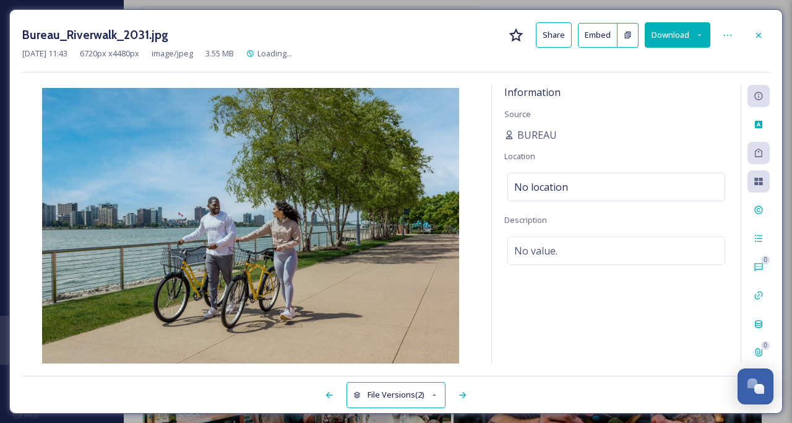
click at [682, 40] on button "Download" at bounding box center [678, 34] width 66 height 25
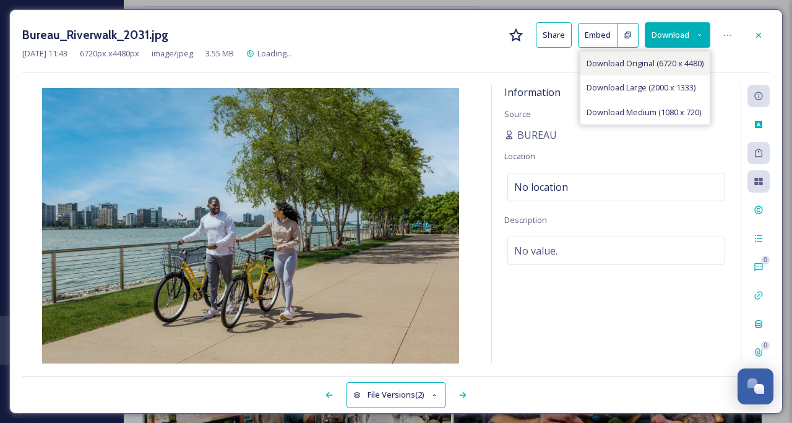
click at [689, 66] on span "Download Original (6720 x 4480)" at bounding box center [645, 64] width 117 height 12
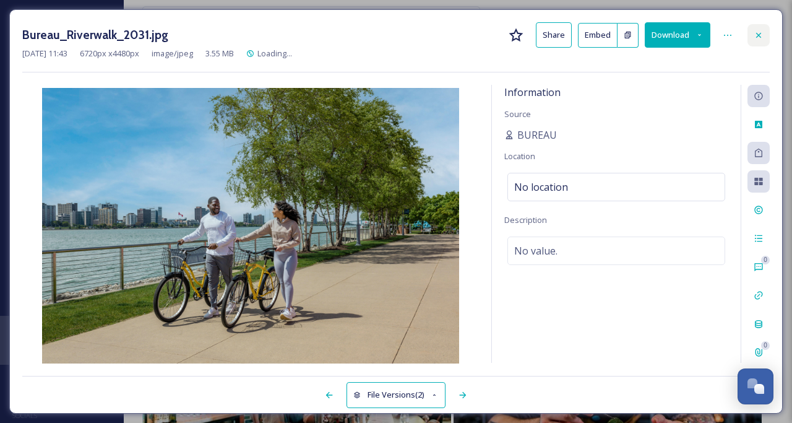
click at [753, 30] on div at bounding box center [759, 35] width 22 height 22
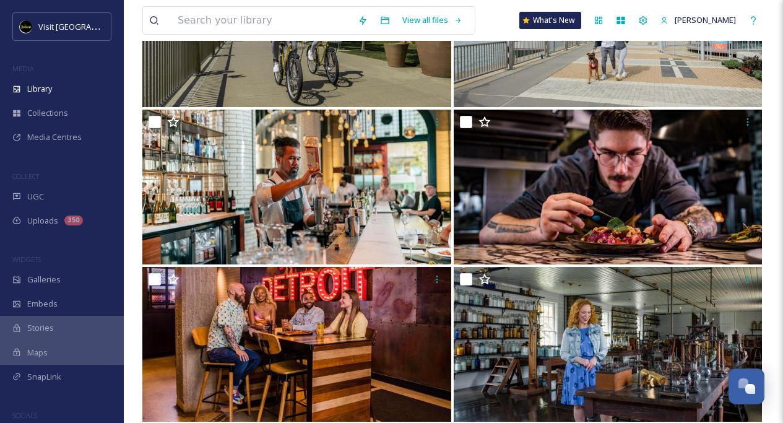
scroll to position [4296, 0]
